Goal: Transaction & Acquisition: Purchase product/service

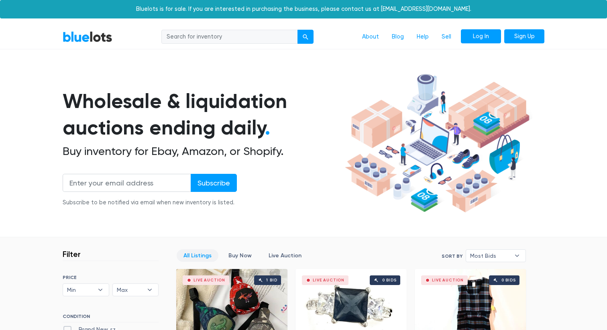
click at [487, 35] on link "Log In" at bounding box center [481, 36] width 40 height 14
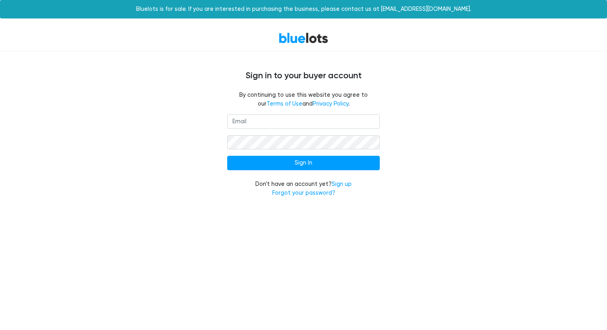
click at [339, 124] on input "email" at bounding box center [303, 121] width 152 height 14
click at [265, 175] on form "Sign In Don't have an account yet? Sign up Forgot your password?" at bounding box center [303, 155] width 152 height 83
click at [337, 183] on link "Sign up" at bounding box center [341, 184] width 20 height 7
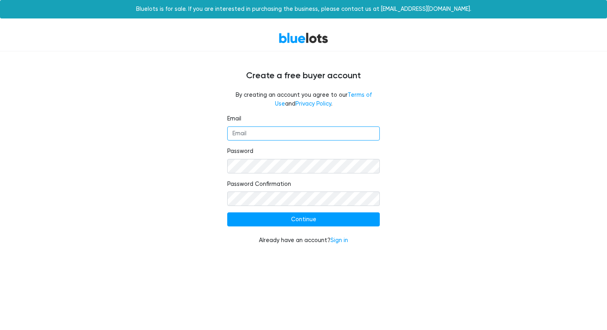
click at [299, 132] on input "Email" at bounding box center [303, 133] width 152 height 14
type input "J"
type input "jdeauxcrazy@gmail.com"
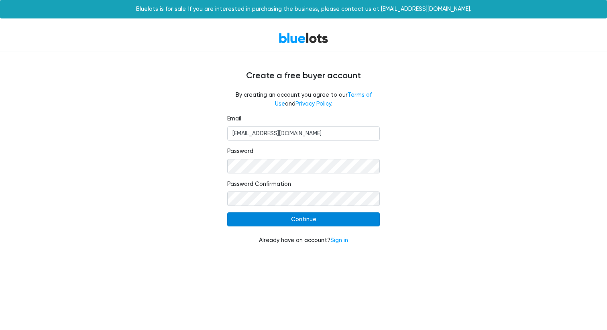
click at [278, 224] on input "Continue" at bounding box center [303, 219] width 152 height 14
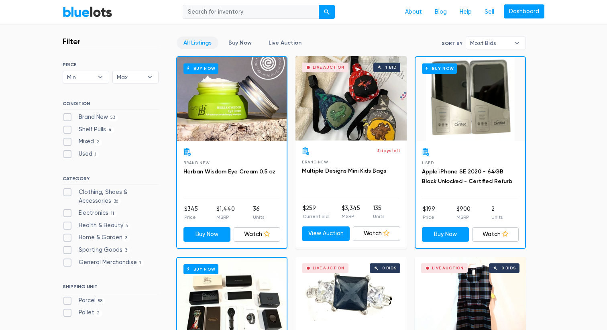
scroll to position [215, 0]
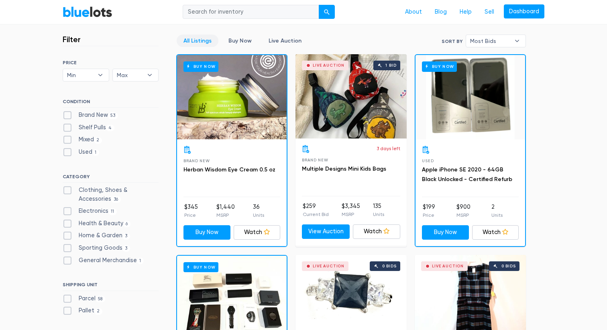
click at [67, 113] on label "Brand New 53" at bounding box center [90, 115] width 55 height 9
click at [67, 113] on New"] "Brand New 53" at bounding box center [65, 113] width 5 height 5
checkbox New"] "true"
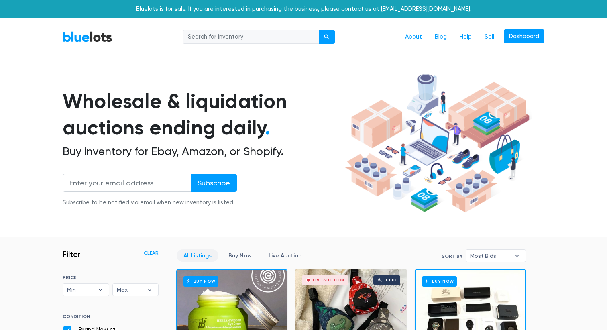
scroll to position [216, 0]
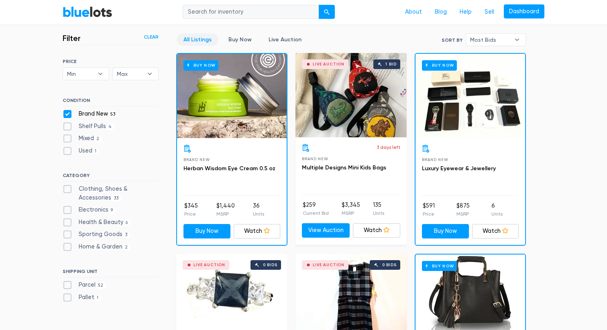
click at [68, 210] on label "Electronics 9" at bounding box center [89, 209] width 53 height 9
click at [68, 210] on input "Electronics 9" at bounding box center [65, 207] width 5 height 5
checkbox input "true"
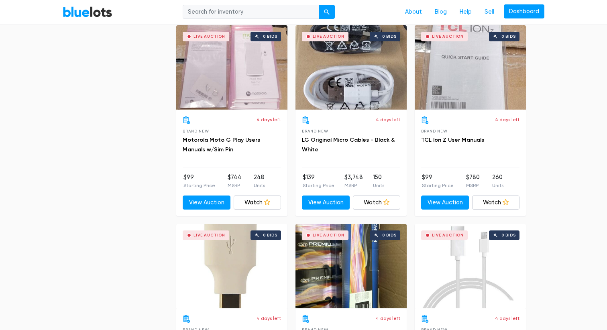
scroll to position [644, 0]
click at [238, 67] on div "Live Auction 0 bids" at bounding box center [231, 67] width 111 height 84
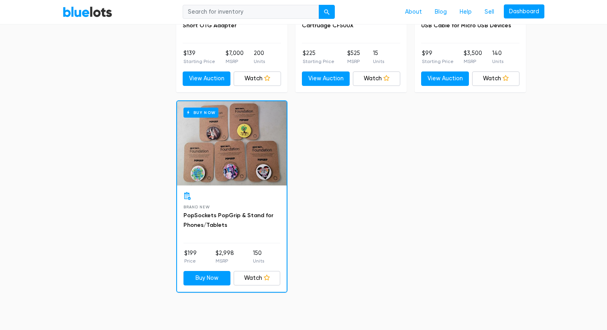
scroll to position [967, 0]
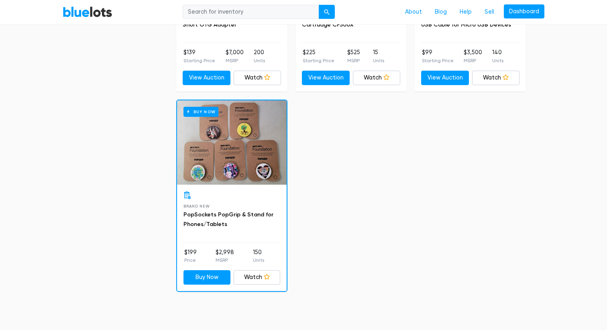
click at [244, 147] on div "Buy Now" at bounding box center [232, 142] width 110 height 84
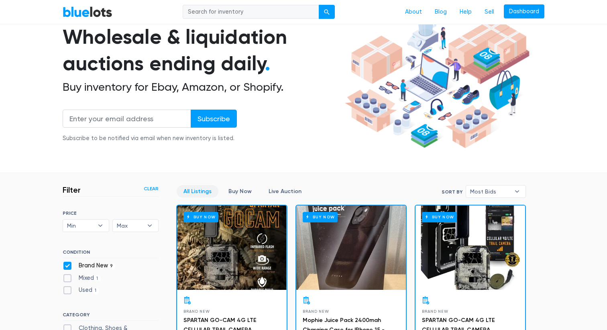
scroll to position [130, 0]
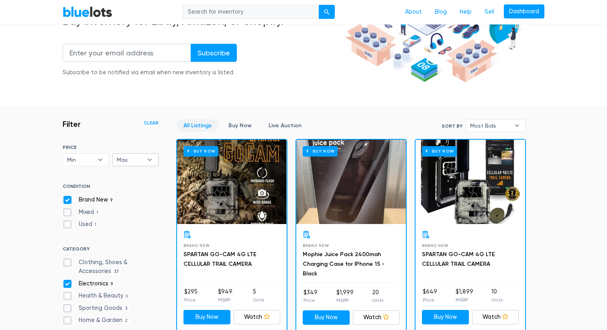
click at [130, 159] on span "Max" at bounding box center [130, 160] width 26 height 12
click at [124, 254] on li "$1,000" at bounding box center [146, 252] width 63 height 13
select select "100000"
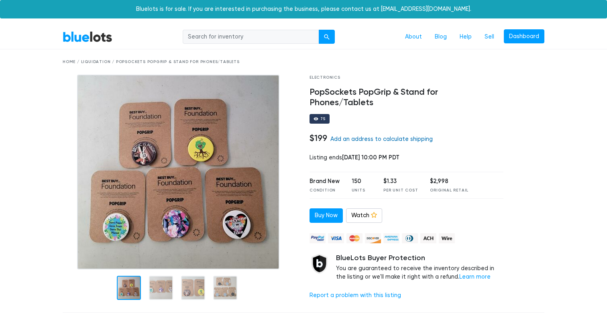
click at [360, 136] on link "Add an address to calculate shipping" at bounding box center [381, 139] width 102 height 7
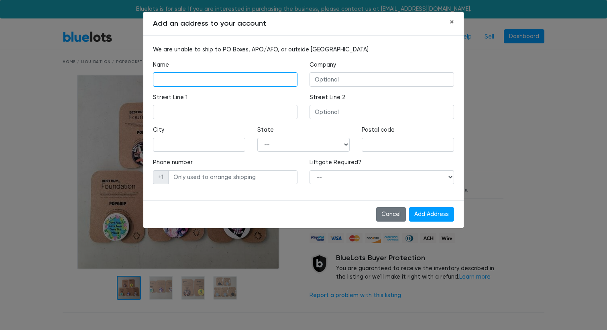
click at [248, 73] on input "text" at bounding box center [225, 79] width 144 height 14
type input "Ben Phillips IV"
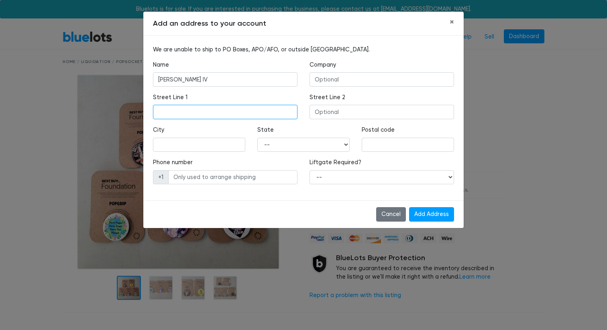
type input "3900 S Oasis Paseo"
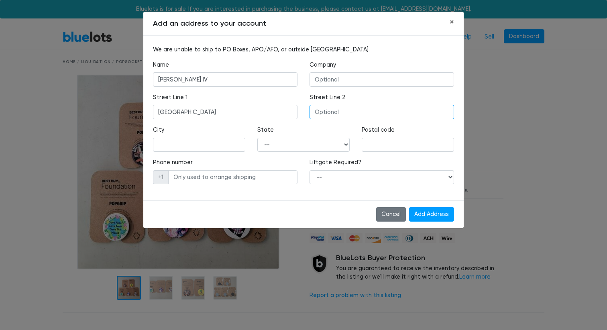
type input "unit 36"
type input "Ontario"
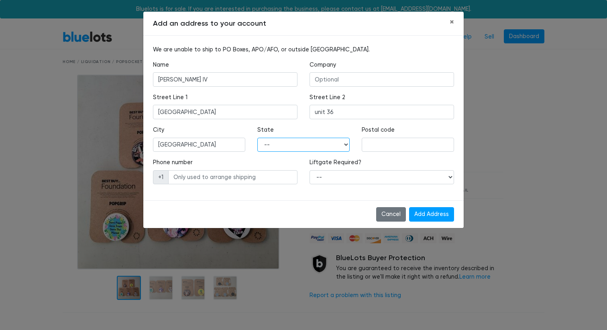
select select "CA"
type input "91761"
type input "6145308444"
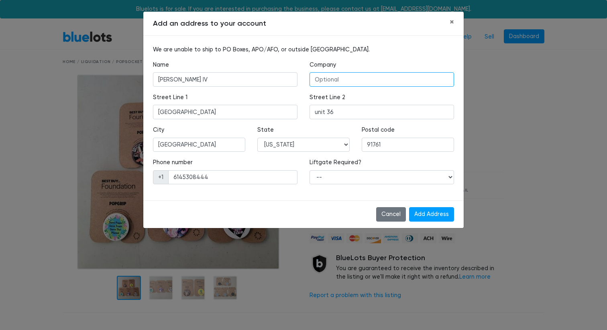
click at [325, 81] on input "text" at bounding box center [381, 79] width 144 height 14
type input "FS Electronics"
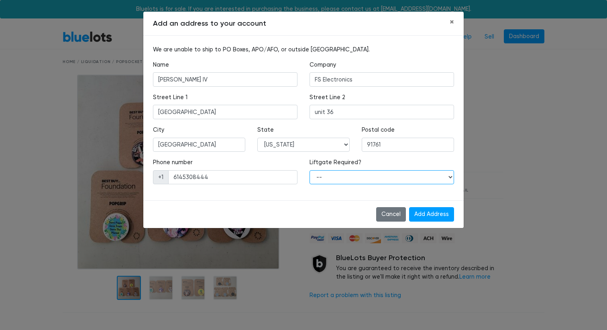
click at [359, 182] on select "-- Yes No" at bounding box center [381, 177] width 144 height 14
click at [429, 214] on input "Add Address" at bounding box center [431, 214] width 45 height 14
click at [349, 177] on select "-- Yes No" at bounding box center [381, 177] width 144 height 14
select select "0"
click at [309, 170] on select "-- Yes No" at bounding box center [381, 177] width 144 height 14
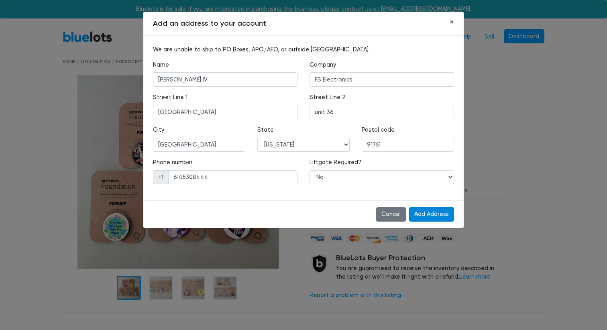
click at [423, 213] on input "Add Address" at bounding box center [431, 214] width 45 height 14
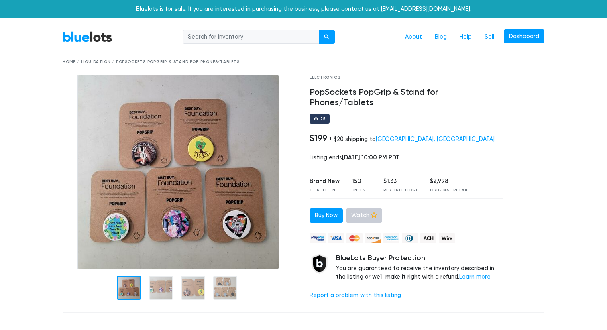
click at [361, 208] on link "Watch" at bounding box center [364, 215] width 36 height 14
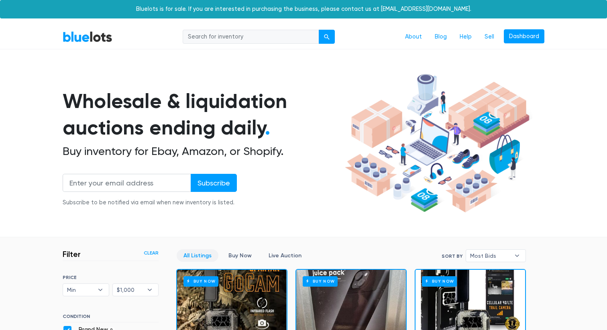
scroll to position [216, 0]
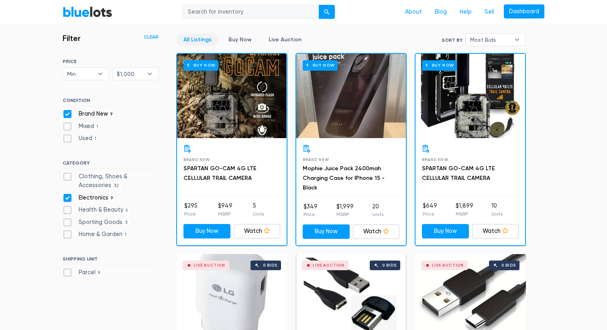
click at [66, 114] on label "Brand New 9" at bounding box center [89, 114] width 53 height 9
click at [66, 114] on New"] "Brand New 9" at bounding box center [65, 112] width 5 height 5
checkbox New"] "false"
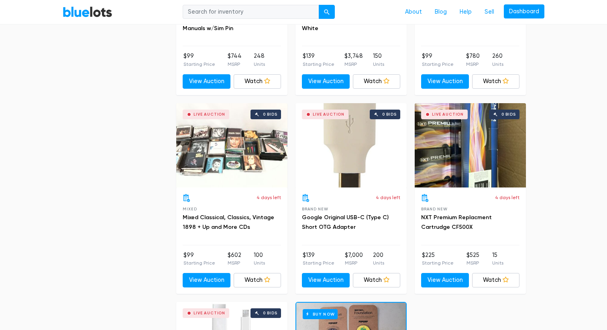
scroll to position [945, 0]
